Goal: Unclear

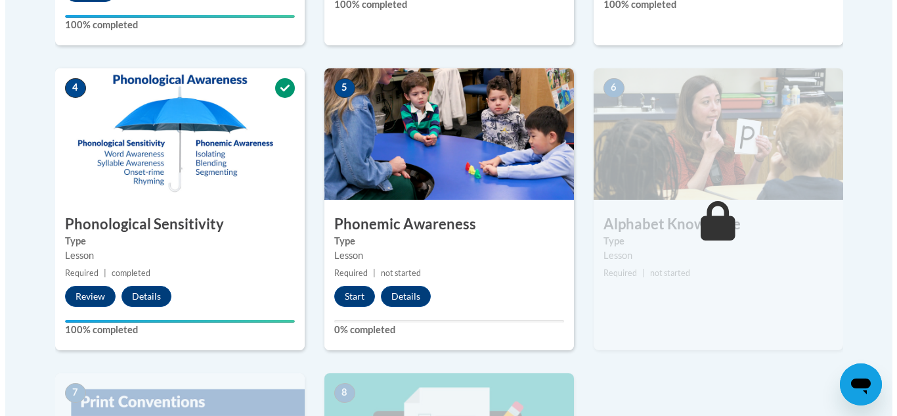
scroll to position [701, 0]
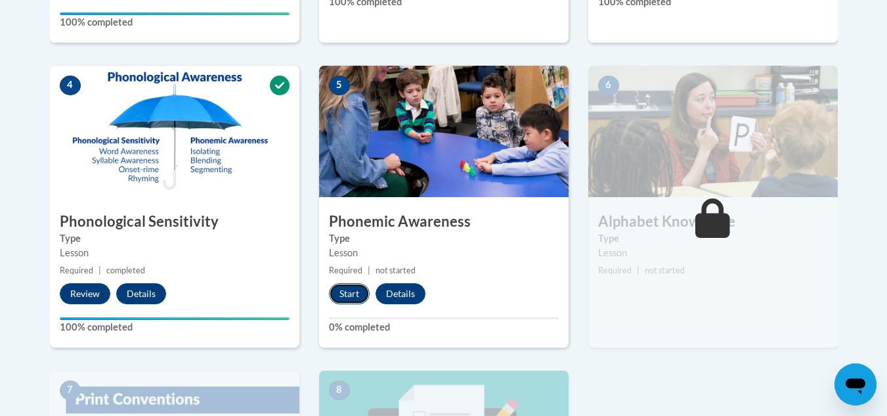
click at [351, 296] on button "Start" at bounding box center [349, 293] width 41 height 21
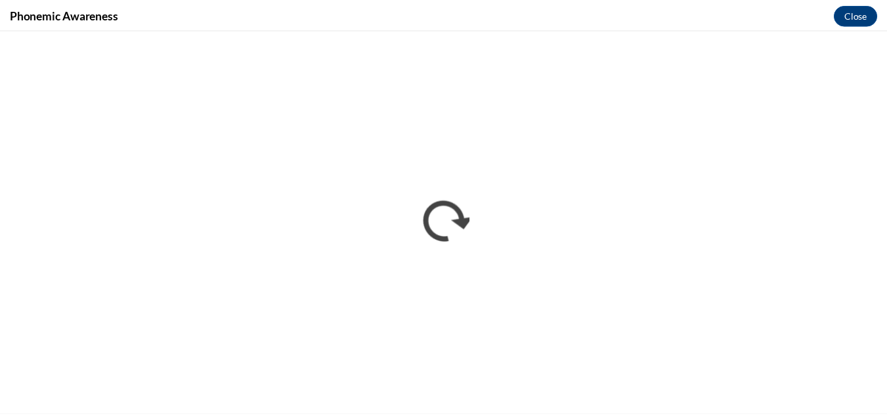
scroll to position [0, 0]
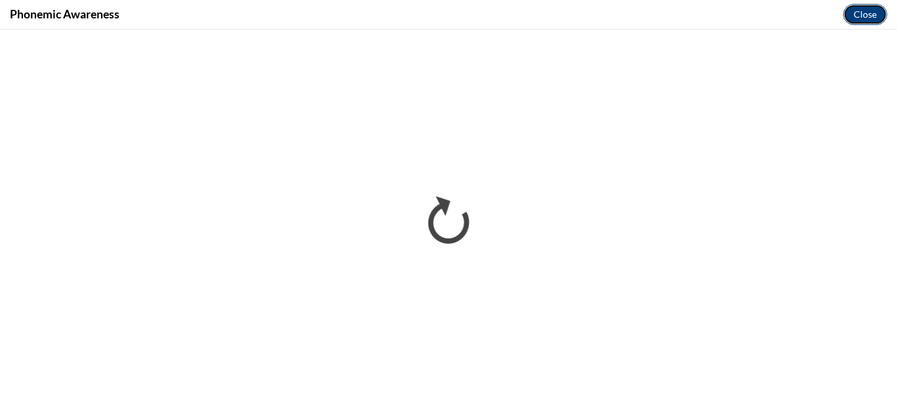
click at [866, 10] on button "Close" at bounding box center [865, 14] width 44 height 21
